Goal: Check status: Check status

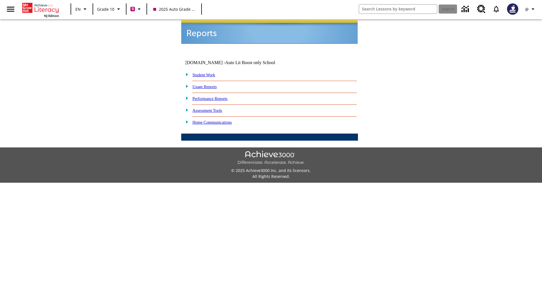
click at [207, 72] on link "Student Work" at bounding box center [203, 74] width 23 height 5
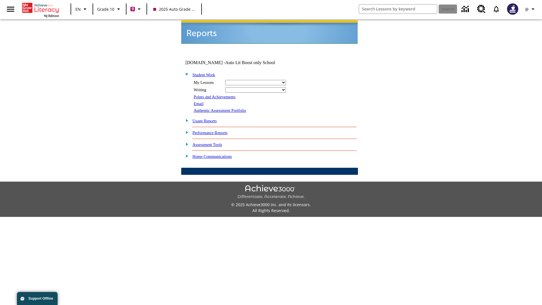
select select "/options/reports/?report_id=24&atype=2&section=2"
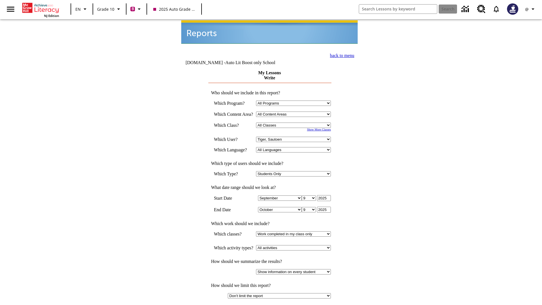
select select "21433649"
select select "4"
type input "2024"
